Goal: Task Accomplishment & Management: Manage account settings

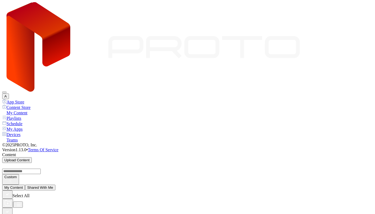
drag, startPoint x: 124, startPoint y: 168, endPoint x: 167, endPoint y: 173, distance: 42.6
drag, startPoint x: 170, startPoint y: 169, endPoint x: 124, endPoint y: 167, distance: 45.9
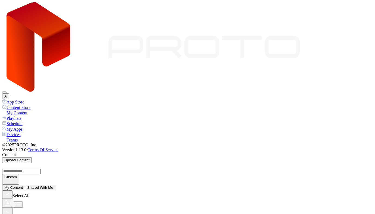
copy button "Content Upload Guide"
click at [9, 93] on button "A" at bounding box center [5, 96] width 7 height 6
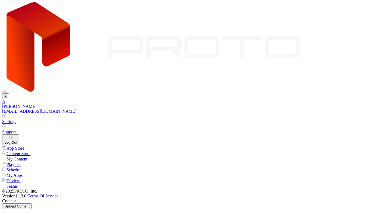
click at [19, 134] on button "Log Out" at bounding box center [10, 139] width 17 height 11
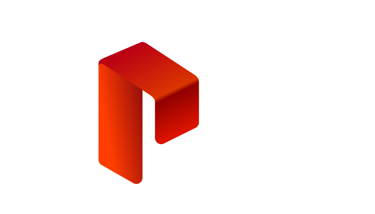
type input "**********"
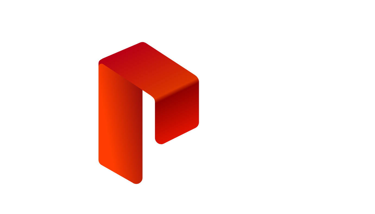
type input "**********"
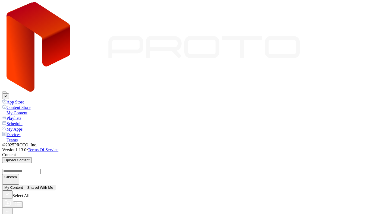
click at [10, 209] on icon "button" at bounding box center [7, 212] width 6 height 6
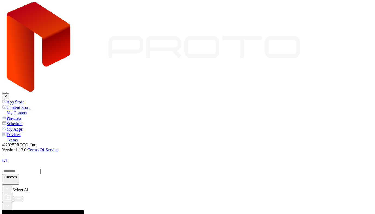
click at [10, 203] on icon "button" at bounding box center [7, 206] width 6 height 6
click at [4, 153] on icon at bounding box center [3, 155] width 2 height 4
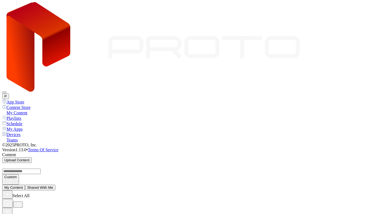
scroll to position [396, 0]
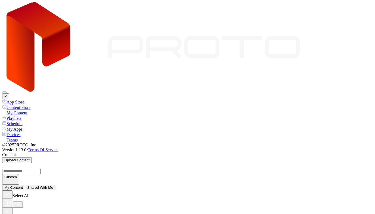
scroll to position [0, 0]
click at [9, 93] on button "P" at bounding box center [5, 96] width 7 height 6
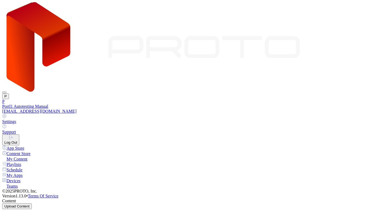
click at [17, 140] on div "Log Out" at bounding box center [10, 142] width 13 height 4
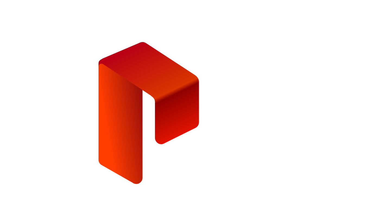
type input "**********"
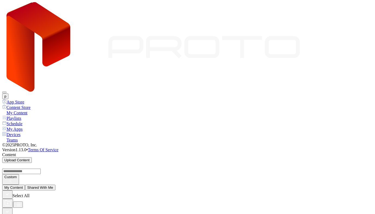
click at [10, 209] on icon "button" at bounding box center [7, 212] width 6 height 6
click at [224, 190] on div "Select All" at bounding box center [187, 198] width 371 height 17
click at [10, 209] on icon "button" at bounding box center [7, 212] width 6 height 6
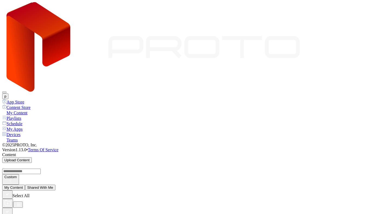
click at [8, 93] on button "p" at bounding box center [5, 96] width 6 height 6
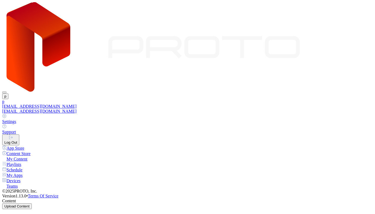
click at [17, 135] on div "button" at bounding box center [10, 137] width 13 height 5
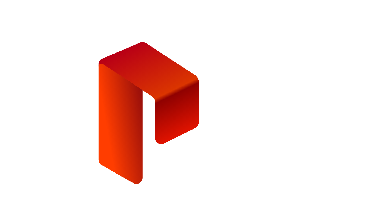
type input "**********"
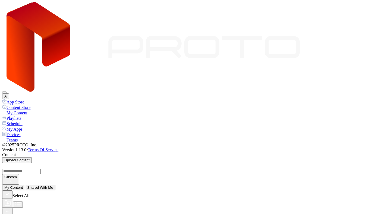
click at [176, 185] on div "My Content Shared With Me" at bounding box center [187, 188] width 371 height 6
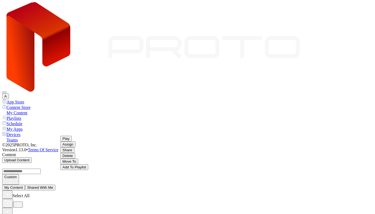
scroll to position [0, 0]
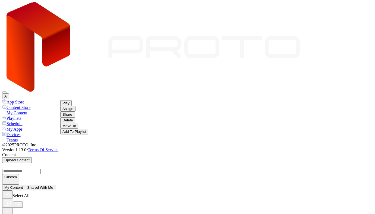
click at [9, 93] on button "A" at bounding box center [5, 96] width 7 height 6
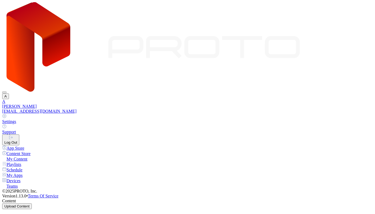
click at [17, 140] on div "Log Out" at bounding box center [10, 142] width 13 height 4
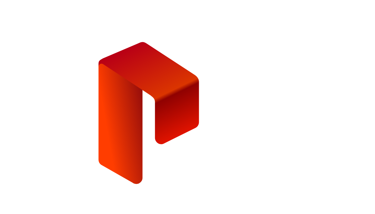
type input "**********"
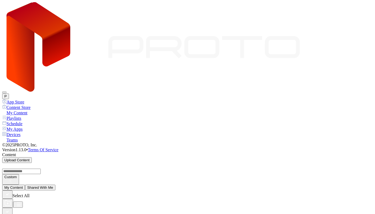
click at [9, 93] on button "P" at bounding box center [5, 96] width 7 height 6
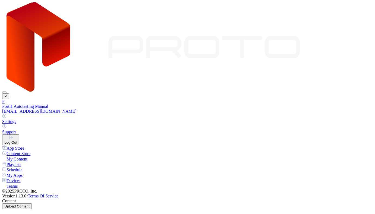
click at [315, 119] on div "Settings" at bounding box center [187, 121] width 371 height 5
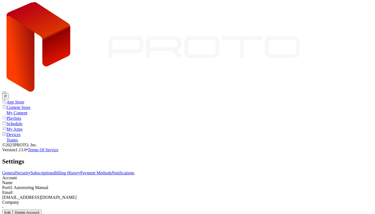
drag, startPoint x: 74, startPoint y: 108, endPoint x: 157, endPoint y: 106, distance: 83.4
click at [157, 195] on div "[EMAIL_ADDRESS][DOMAIN_NAME]" at bounding box center [187, 197] width 371 height 5
copy div "[EMAIL_ADDRESS][DOMAIN_NAME]"
